Goal: Information Seeking & Learning: Find specific page/section

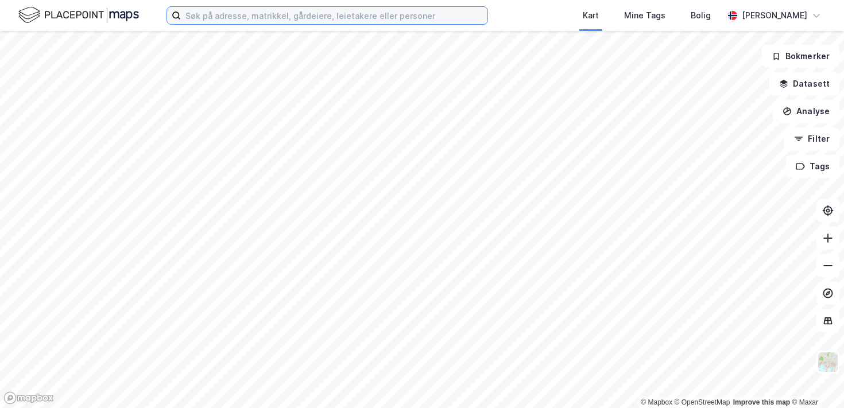
click at [322, 21] on input at bounding box center [334, 15] width 307 height 17
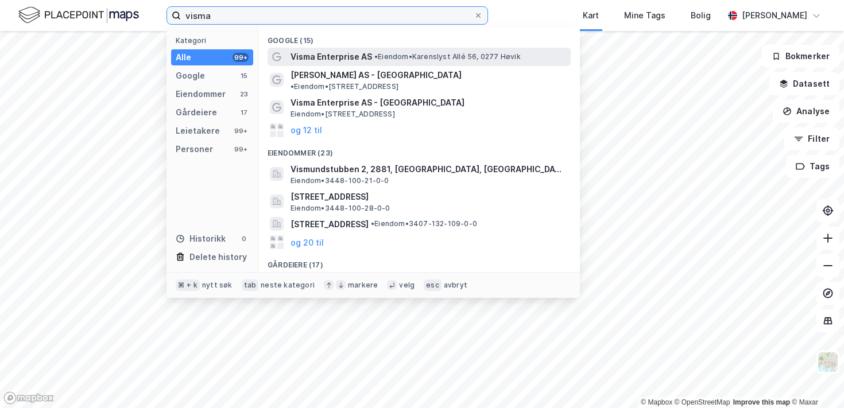
type input "visma"
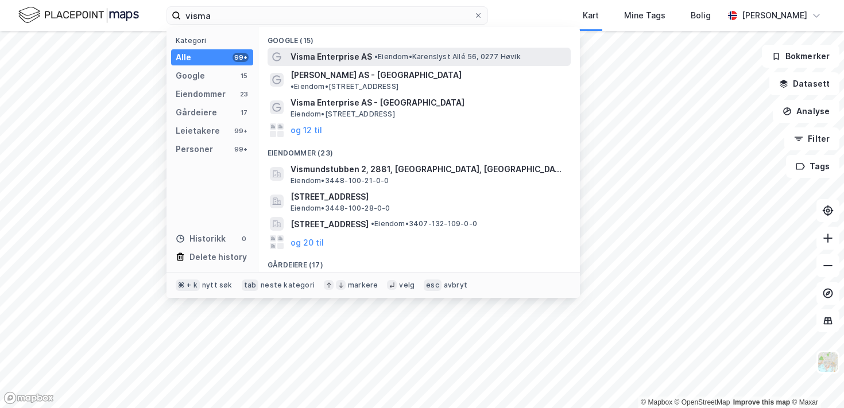
click at [434, 53] on span "• Eiendom • Karenslyst Allé 56, 0277 Høvik" at bounding box center [448, 56] width 146 height 9
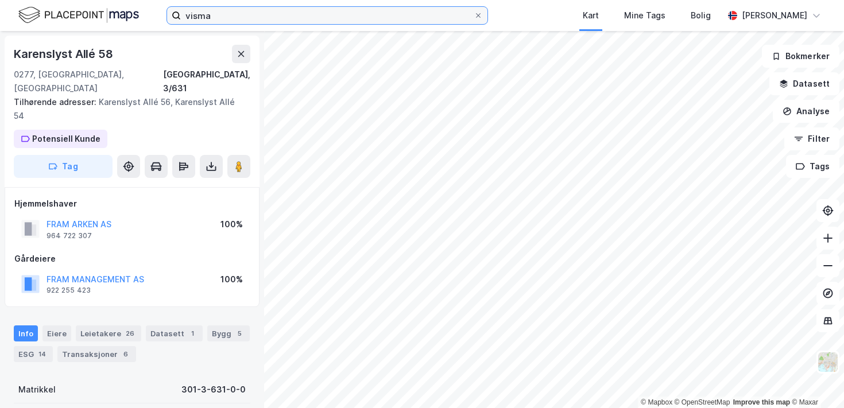
click at [322, 24] on label "visma" at bounding box center [328, 15] width 322 height 18
click at [322, 24] on input "visma" at bounding box center [327, 15] width 293 height 17
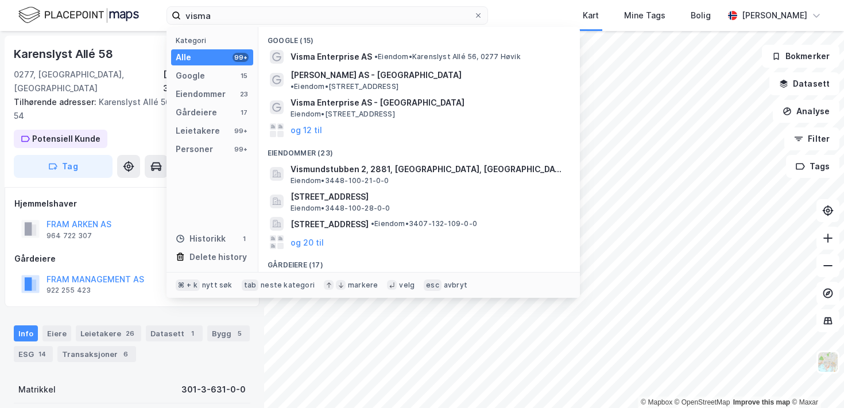
click at [152, 62] on div "Karenslyst Allé 58" at bounding box center [132, 54] width 237 height 18
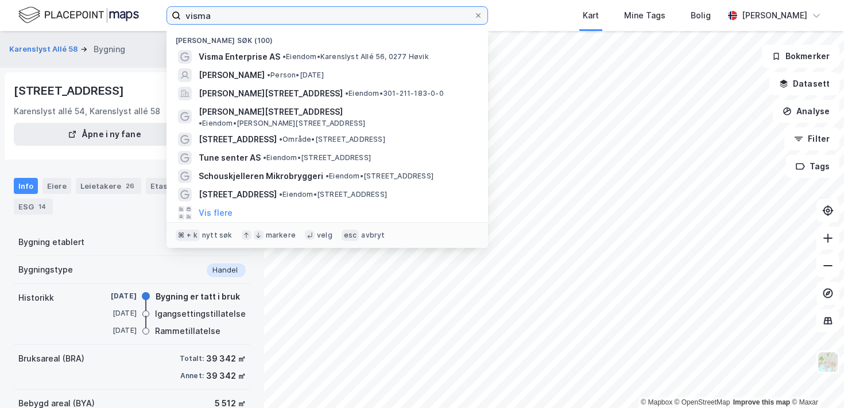
click at [227, 19] on input "visma" at bounding box center [327, 15] width 293 height 17
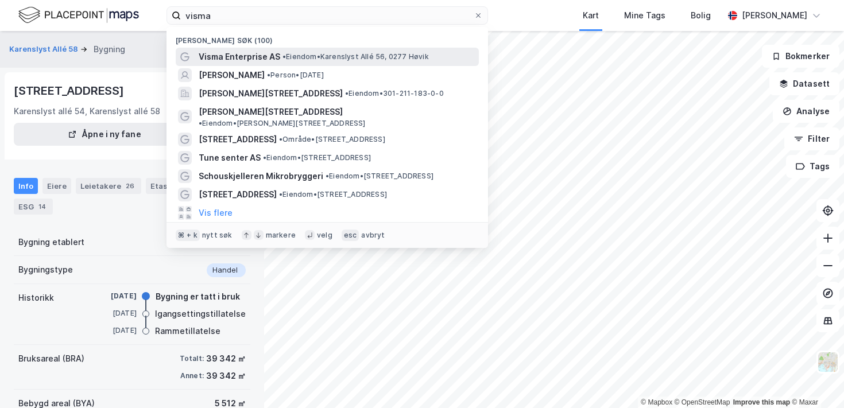
click at [283, 55] on span "•" at bounding box center [284, 56] width 3 height 9
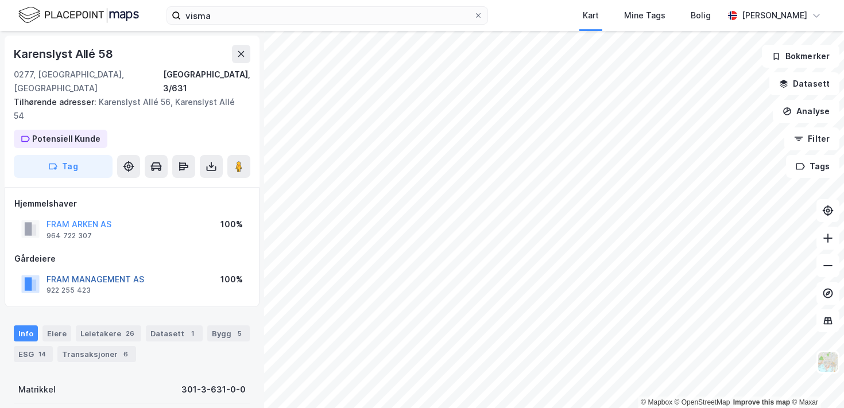
click at [0, 0] on button "FRAM MANAGEMENT AS" at bounding box center [0, 0] width 0 height 0
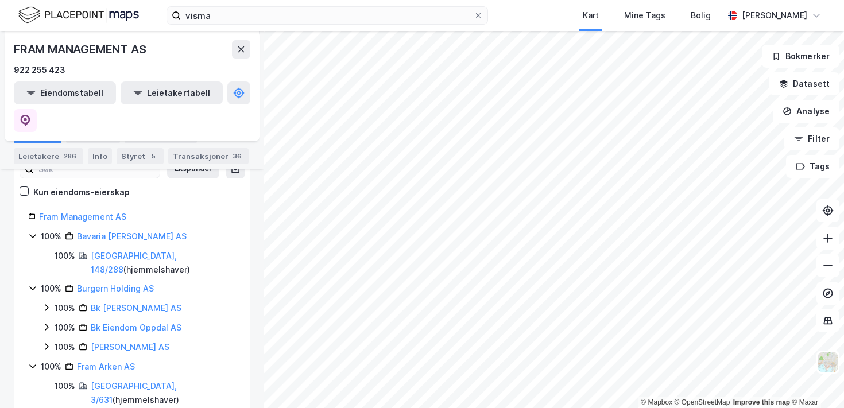
scroll to position [183, 0]
